Goal: Task Accomplishment & Management: Use online tool/utility

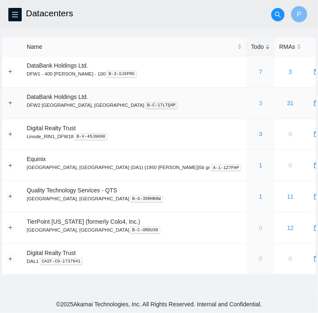
click at [259, 104] on link "3" at bounding box center [260, 103] width 3 height 7
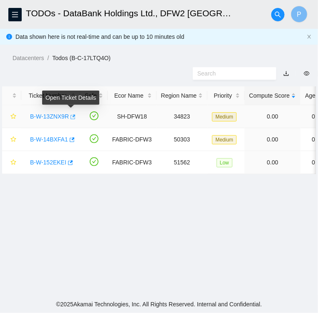
click at [72, 121] on button "button" at bounding box center [72, 116] width 7 height 13
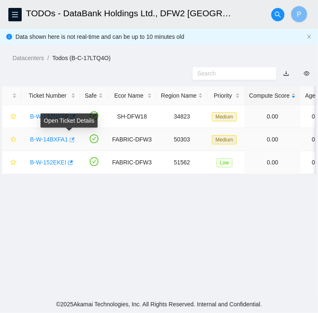
click at [69, 142] on icon "button" at bounding box center [72, 140] width 6 height 6
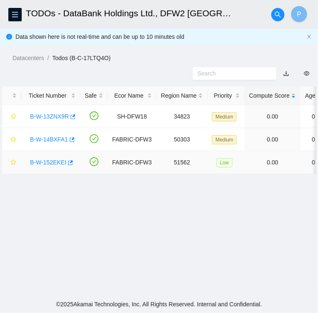
click at [51, 164] on link "B-W-152EKEI" at bounding box center [48, 162] width 36 height 7
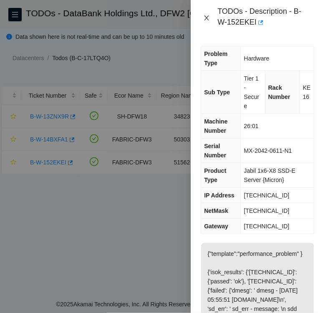
click at [209, 18] on icon "close" at bounding box center [207, 18] width 7 height 7
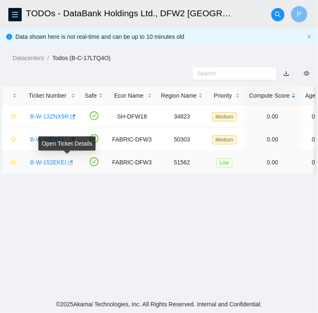
click at [69, 163] on icon "button" at bounding box center [70, 163] width 6 height 6
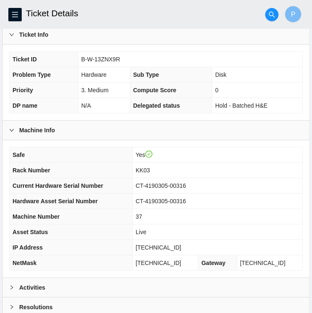
scroll to position [217, 0]
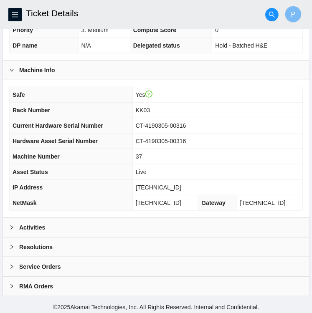
click at [13, 218] on div "Activities" at bounding box center [156, 227] width 307 height 19
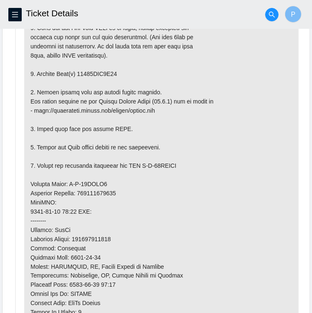
scroll to position [509, 0]
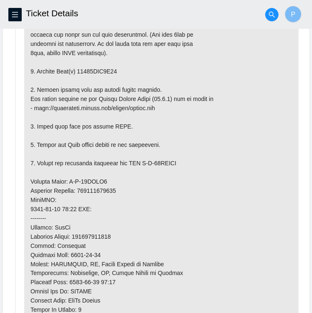
click at [219, 132] on p at bounding box center [161, 191] width 275 height 445
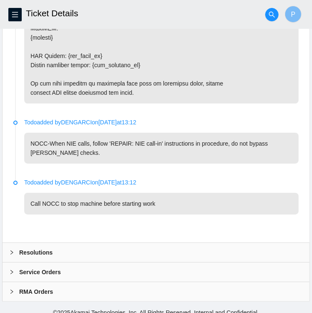
scroll to position [1468, 0]
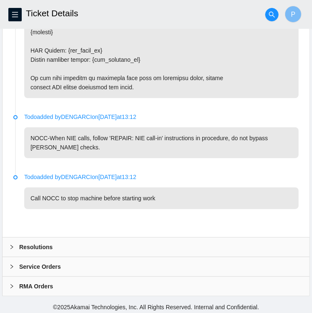
click at [13, 246] on icon "right" at bounding box center [11, 247] width 5 height 5
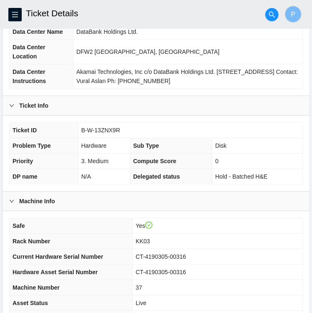
scroll to position [87, 0]
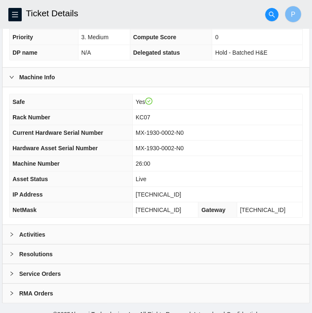
scroll to position [217, 0]
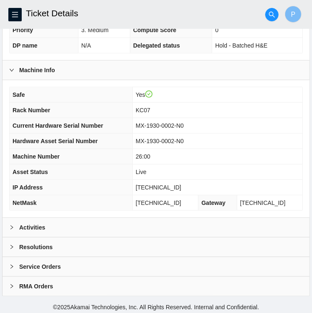
click at [12, 227] on icon "right" at bounding box center [11, 227] width 5 height 5
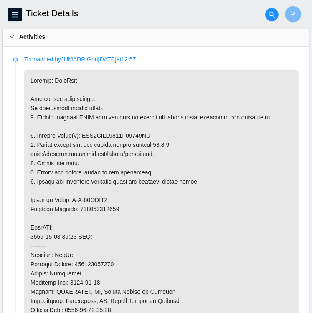
scroll to position [409, 0]
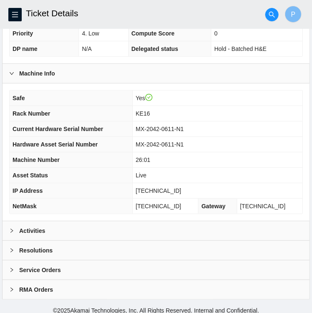
scroll to position [214, 0]
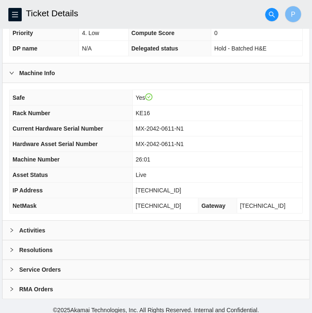
click at [48, 228] on div "Activities" at bounding box center [156, 230] width 307 height 19
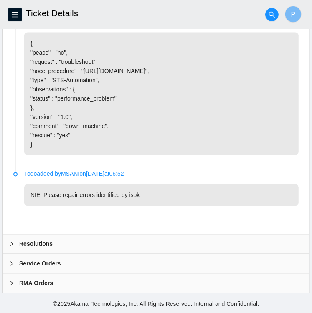
scroll to position [649, 0]
click at [96, 244] on div "Resolutions" at bounding box center [156, 244] width 307 height 19
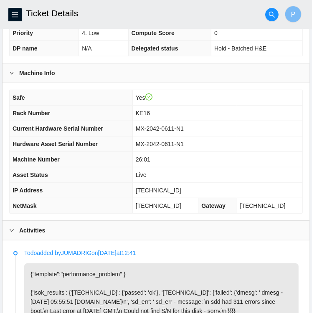
scroll to position [214, 0]
